Goal: Information Seeking & Learning: Learn about a topic

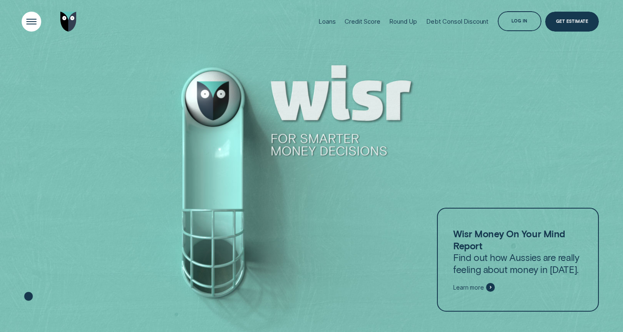
click at [26, 29] on div "Open Menu" at bounding box center [31, 22] width 28 height 28
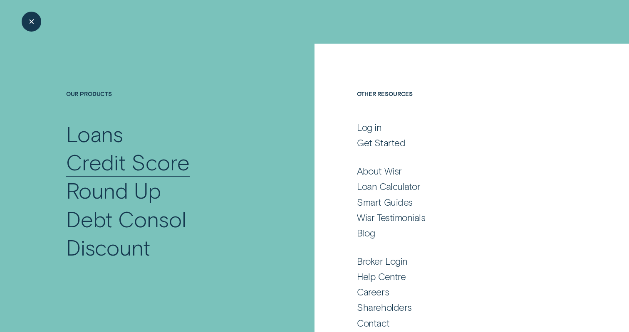
click at [164, 173] on div "Credit Score" at bounding box center [128, 162] width 124 height 28
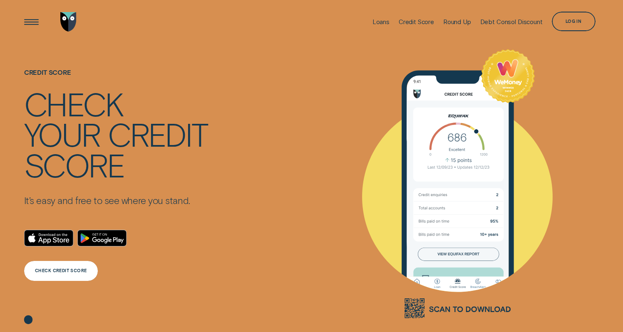
click at [66, 274] on div "CHECK CREDIT SCORE" at bounding box center [61, 271] width 74 height 20
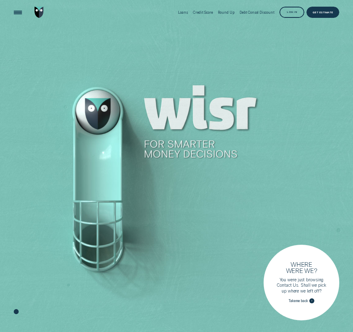
click at [257, 114] on div at bounding box center [176, 166] width 353 height 333
